Goal: Navigation & Orientation: Find specific page/section

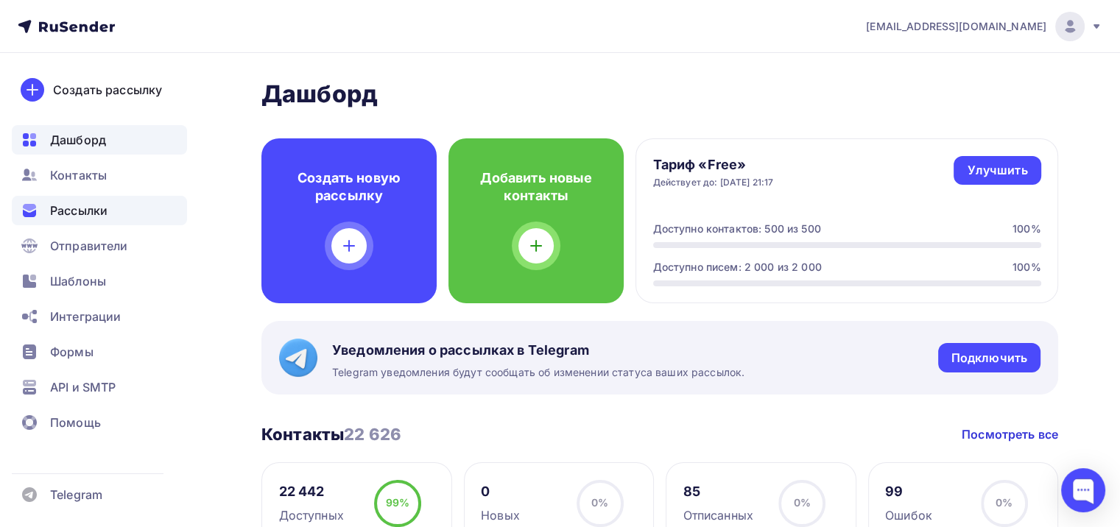
click at [133, 205] on div "Рассылки" at bounding box center [99, 210] width 175 height 29
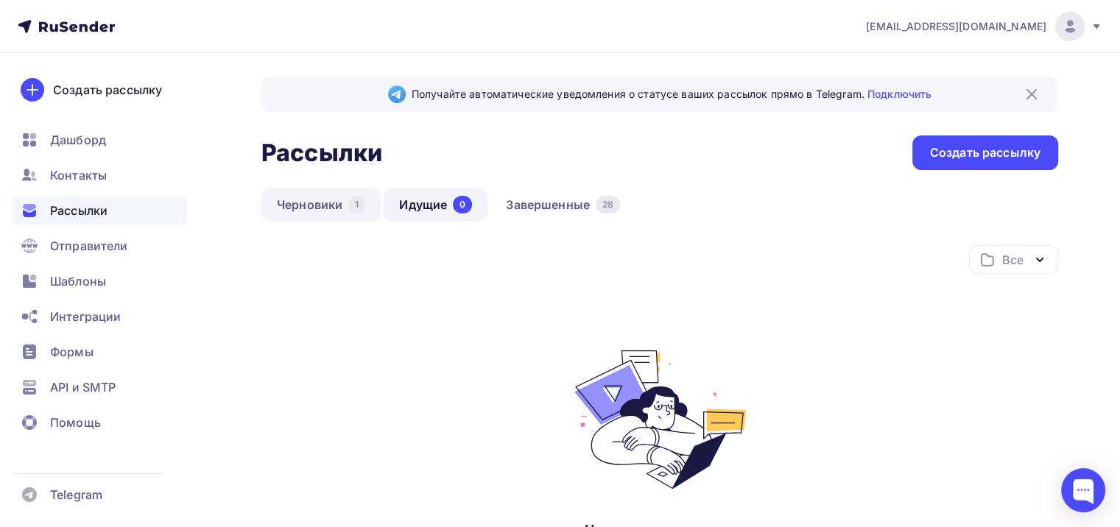
click at [341, 215] on link "Черновики 1" at bounding box center [320, 205] width 119 height 34
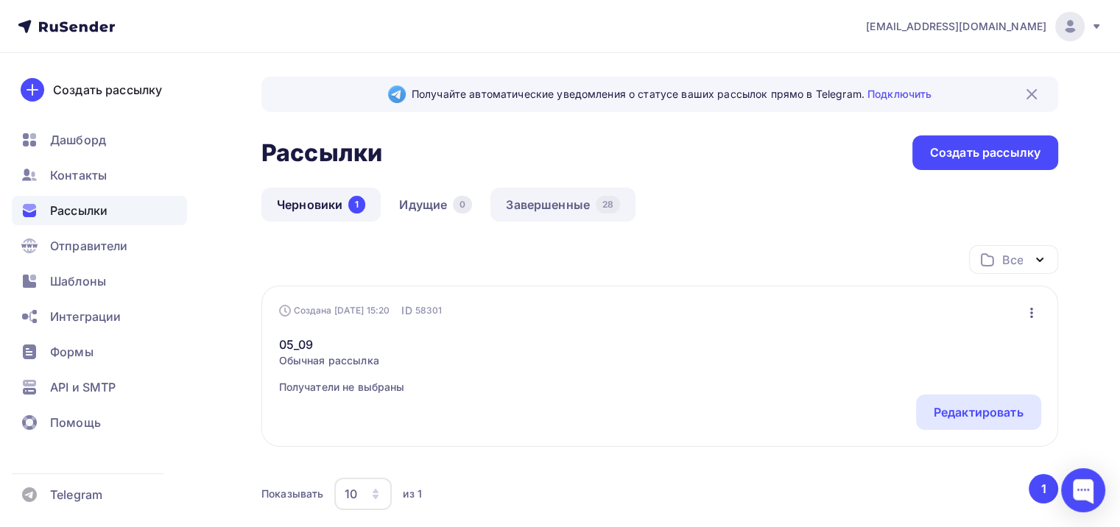
click at [532, 210] on link "Завершенные 28" at bounding box center [562, 205] width 145 height 34
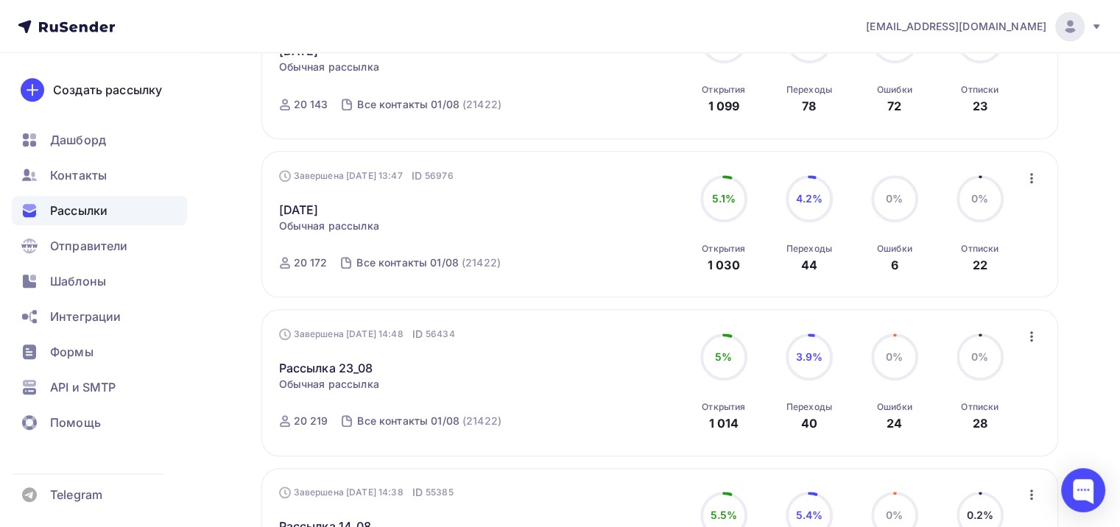
scroll to position [1518, 0]
